Goal: Transaction & Acquisition: Purchase product/service

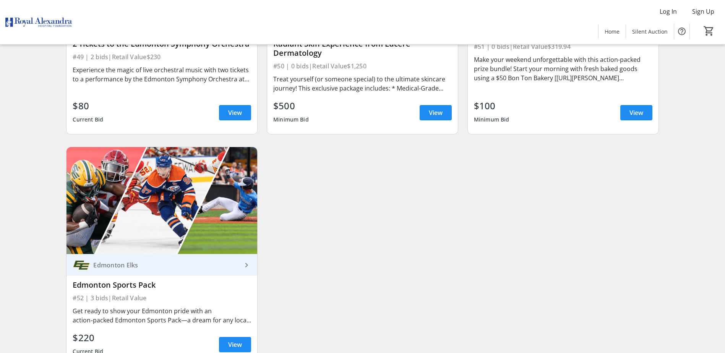
scroll to position [4031, 0]
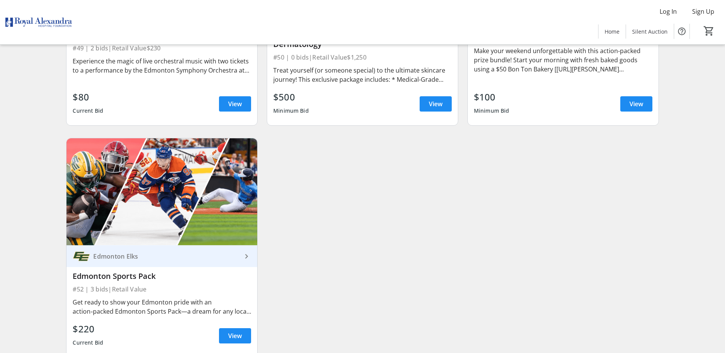
click at [150, 298] on div "Get ready to show your Edmonton pride with an action‑packed Edmonton Sports Pac…" at bounding box center [162, 307] width 178 height 18
click at [241, 327] on span at bounding box center [235, 336] width 32 height 18
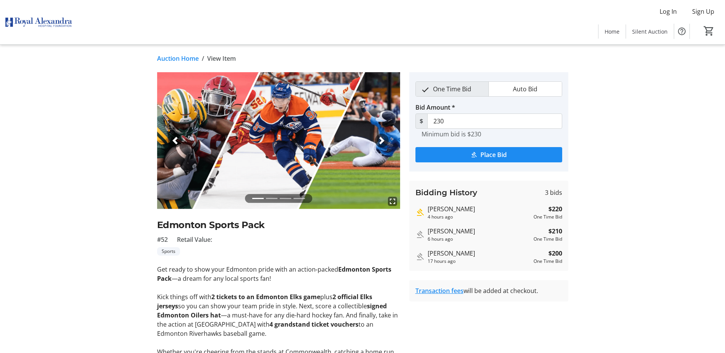
click at [384, 138] on span "button" at bounding box center [382, 141] width 8 height 8
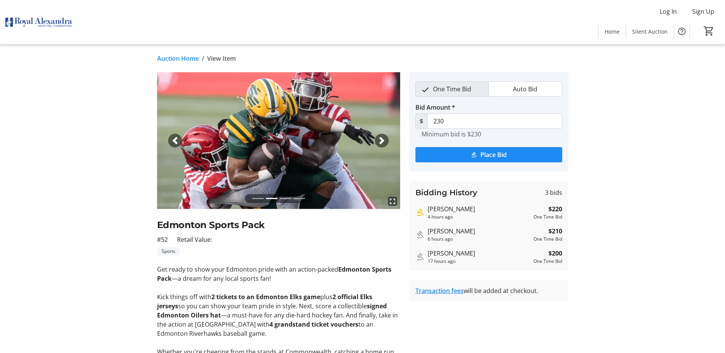
click at [384, 138] on span "button" at bounding box center [382, 141] width 8 height 8
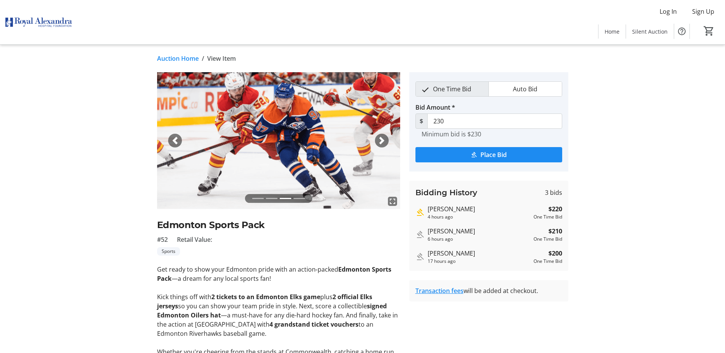
click at [384, 138] on span "button" at bounding box center [382, 141] width 8 height 8
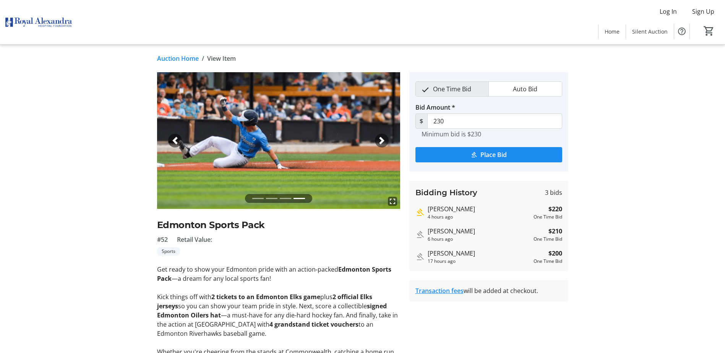
click at [168, 57] on link "Auction Home" at bounding box center [178, 58] width 42 height 9
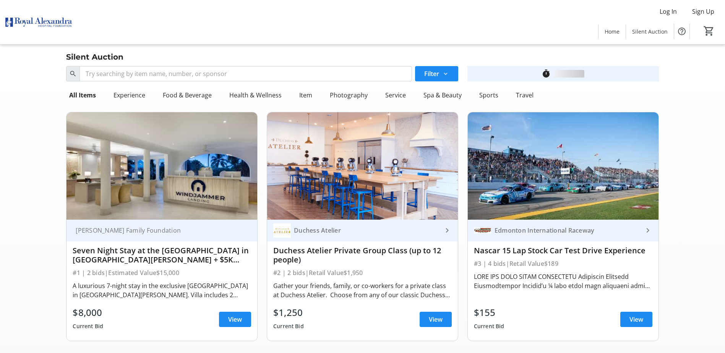
scroll to position [4031, 0]
